Goal: Transaction & Acquisition: Purchase product/service

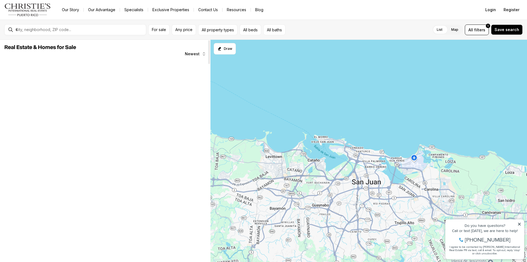
click at [183, 29] on span "Any price" at bounding box center [183, 30] width 17 height 4
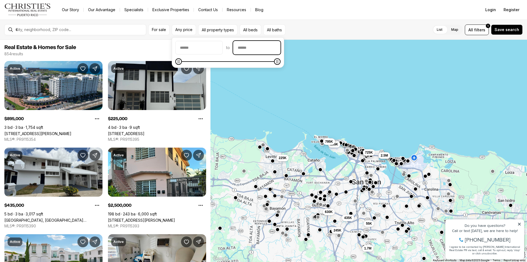
click at [254, 50] on input "priceMax" at bounding box center [256, 47] width 47 height 13
type input "********"
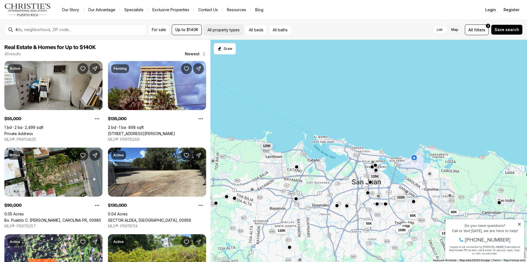
click at [225, 28] on button "All property types" at bounding box center [223, 30] width 39 height 11
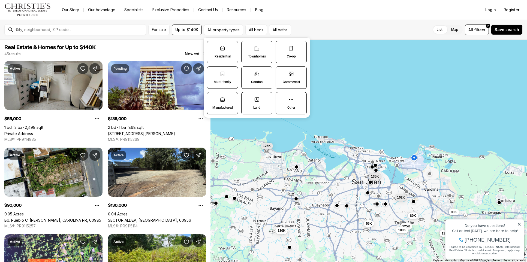
click at [255, 54] on label "Townhomes" at bounding box center [256, 52] width 31 height 22
click at [247, 47] on button "Townhomes" at bounding box center [243, 43] width 5 height 5
click at [234, 48] on label "Residential" at bounding box center [222, 52] width 31 height 22
click at [212, 47] on button "Residential" at bounding box center [209, 43] width 5 height 5
click at [296, 52] on label "Co-op" at bounding box center [291, 52] width 31 height 22
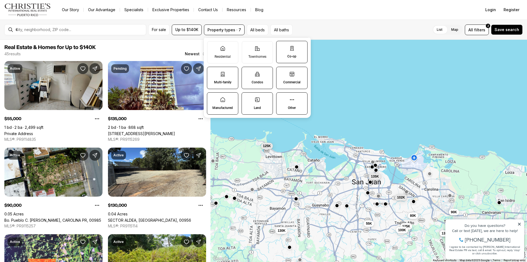
click at [282, 47] on button "Co-op" at bounding box center [278, 43] width 5 height 5
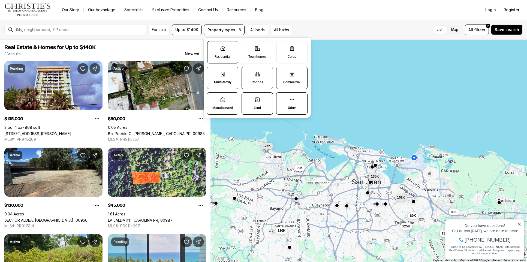
click at [229, 51] on label "Residential" at bounding box center [222, 52] width 31 height 22
click at [213, 47] on button "Residential" at bounding box center [209, 43] width 5 height 5
click at [221, 80] on p "Multi-family" at bounding box center [222, 82] width 17 height 4
click at [212, 72] on button "Multi-family" at bounding box center [209, 69] width 5 height 5
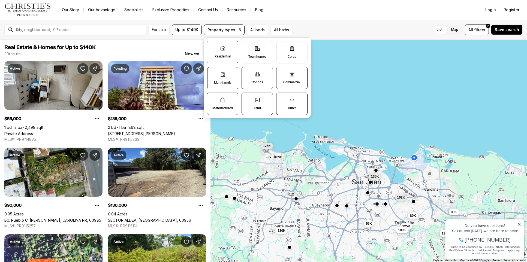
click at [229, 81] on p "Multi-family" at bounding box center [222, 82] width 17 height 4
click at [213, 73] on button "Multi-family" at bounding box center [209, 69] width 5 height 5
click at [252, 78] on label "Condos" at bounding box center [256, 78] width 31 height 22
click at [247, 72] on button "Condos" at bounding box center [244, 69] width 5 height 5
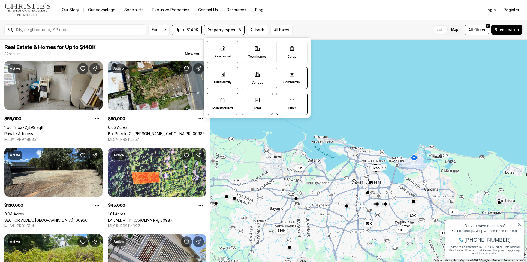
click at [257, 108] on p "Land" at bounding box center [257, 108] width 7 height 4
click at [247, 98] on button "Land" at bounding box center [244, 95] width 5 height 5
click at [226, 103] on label "Manufactured" at bounding box center [222, 104] width 31 height 22
click at [212, 98] on button "Manufactured" at bounding box center [209, 95] width 5 height 5
click at [227, 104] on label "Manufactured" at bounding box center [222, 104] width 31 height 22
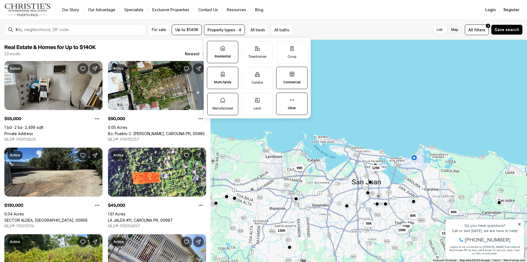
click at [213, 99] on button "Manufactured" at bounding box center [209, 95] width 5 height 5
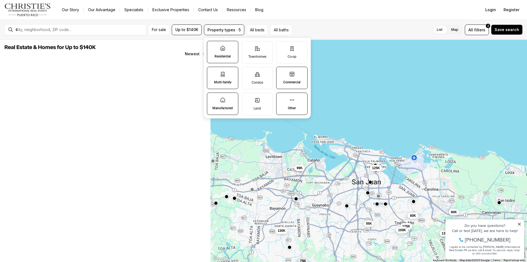
click at [297, 79] on label "Commercial" at bounding box center [291, 78] width 31 height 22
click at [282, 72] on button "Commercial" at bounding box center [278, 69] width 5 height 5
click at [289, 110] on p "Other" at bounding box center [292, 108] width 8 height 4
click at [282, 98] on button "Other" at bounding box center [278, 95] width 5 height 5
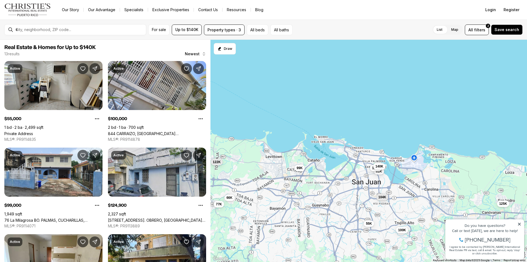
click at [352, 26] on div "List Map List Map All filters 2 Save search" at bounding box center [408, 30] width 228 height 11
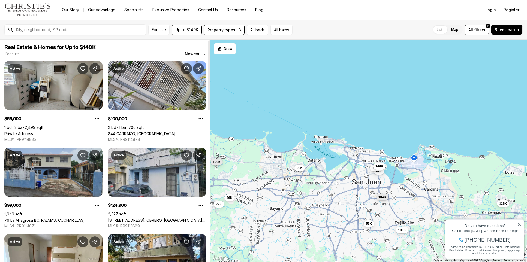
click at [19, 218] on link "76 La Milagrosa BO. PALMAS, CUCHARILLAS, [PERSON_NAME], 00962" at bounding box center [53, 220] width 98 height 5
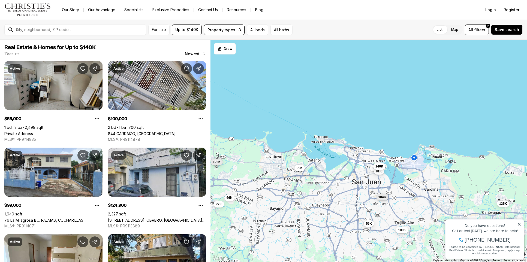
click at [518, 225] on icon at bounding box center [519, 224] width 4 height 4
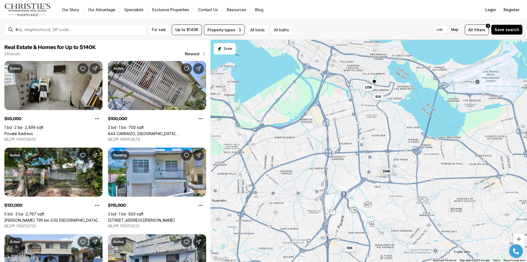
drag, startPoint x: 417, startPoint y: 229, endPoint x: 457, endPoint y: 244, distance: 42.3
click at [458, 252] on div "55K 100K 99K 125K 66K 81K 104K 137K 115K 119K 115K 120K" at bounding box center [368, 151] width 316 height 223
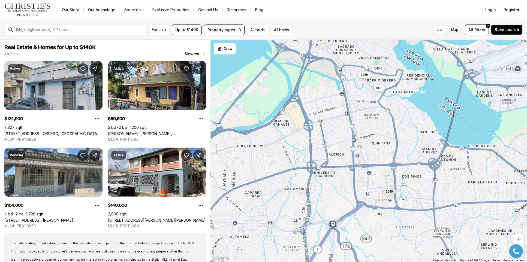
click at [365, 75] on span "125K" at bounding box center [364, 74] width 8 height 4
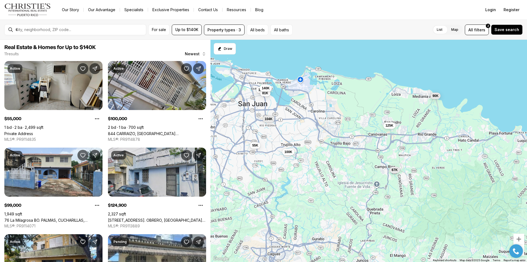
drag, startPoint x: 369, startPoint y: 217, endPoint x: 307, endPoint y: 87, distance: 143.9
click at [277, 165] on div "125K 81K 104K 140K 55K 100K 99K 67K 125K 128K 90K" at bounding box center [368, 151] width 316 height 223
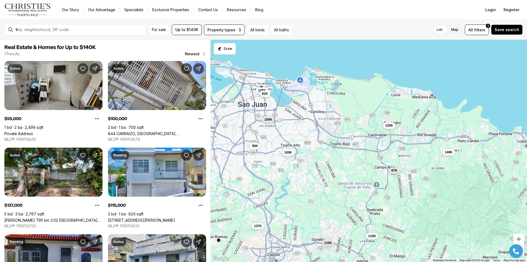
click at [385, 126] on span "125K" at bounding box center [389, 125] width 8 height 4
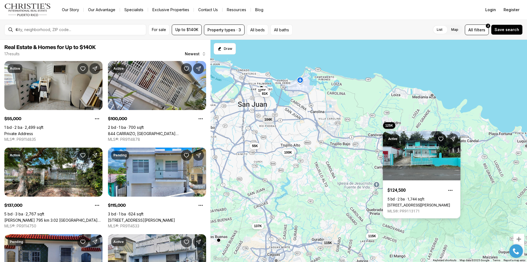
click at [408, 203] on link "[STREET_ADDRESS][PERSON_NAME]" at bounding box center [418, 205] width 63 height 4
